Goal: Task Accomplishment & Management: Use online tool/utility

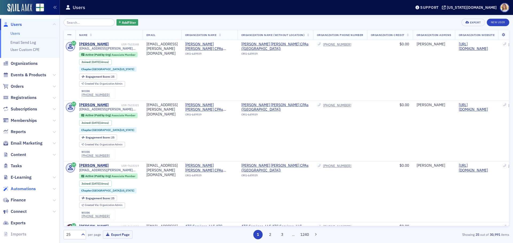
click at [23, 186] on span "Automations" at bounding box center [23, 189] width 25 height 6
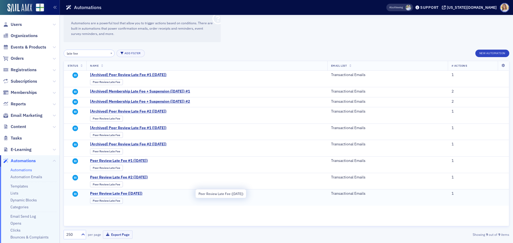
type input "late fee"
click at [134, 194] on span "Peer Review Late Fee ([DATE])" at bounding box center [142, 194] width 105 height 5
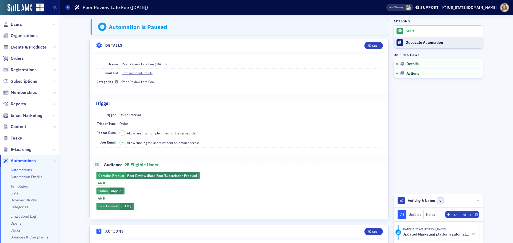
click at [421, 42] on div "Duplicate Automation" at bounding box center [442, 42] width 75 height 5
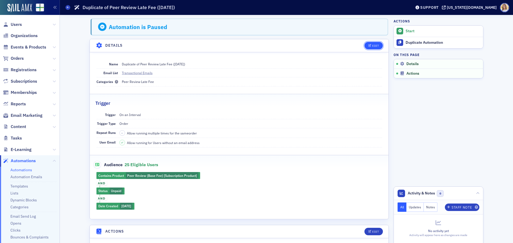
click at [377, 46] on button "Edit" at bounding box center [373, 45] width 18 height 7
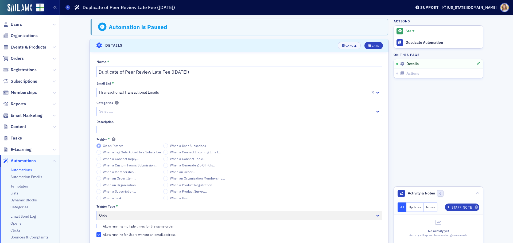
scroll to position [21, 0]
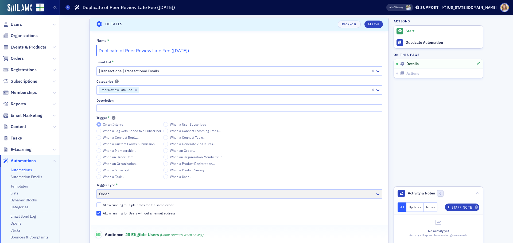
click at [171, 51] on input "Duplicate of Peer Review Late Fee ([DATE])" at bounding box center [239, 50] width 286 height 11
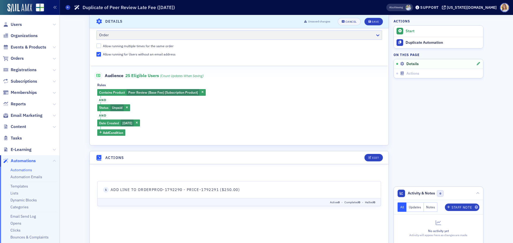
scroll to position [181, 0]
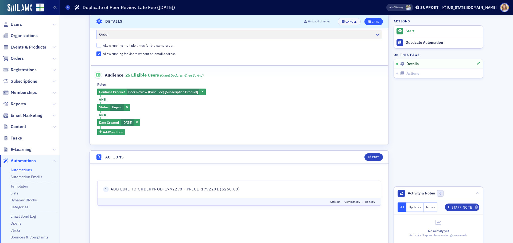
type input "Duplicate of Peer Review Late Fee [DATE])"
click at [372, 20] on div "Save" at bounding box center [375, 21] width 7 height 3
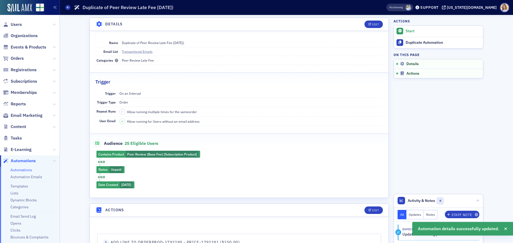
scroll to position [0, 0]
